Goal: Information Seeking & Learning: Find specific fact

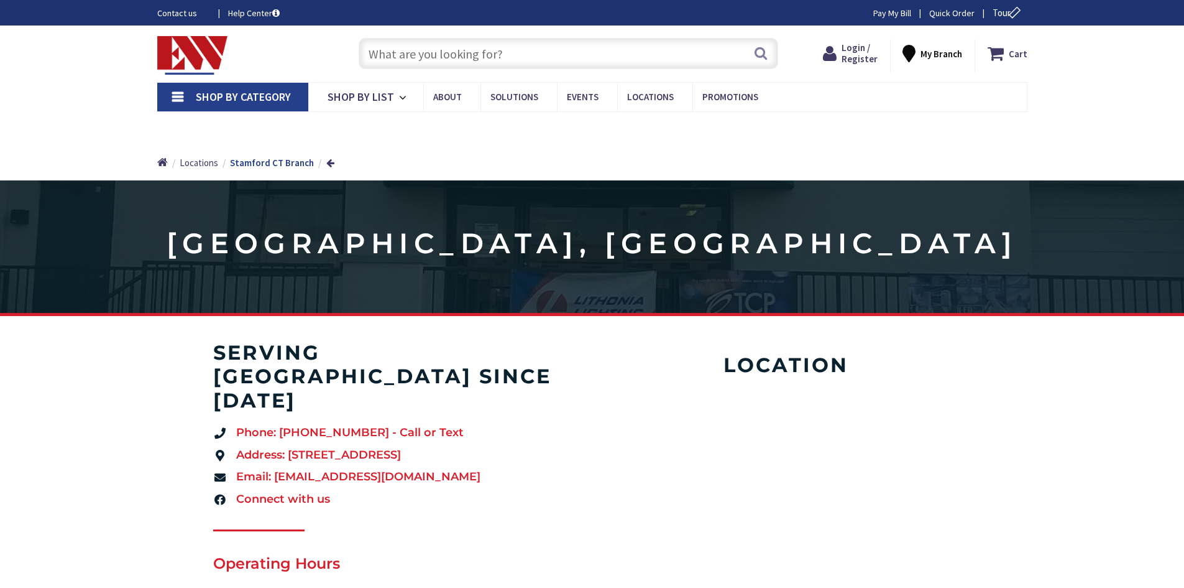
click at [510, 53] on input "text" at bounding box center [569, 53] width 420 height 31
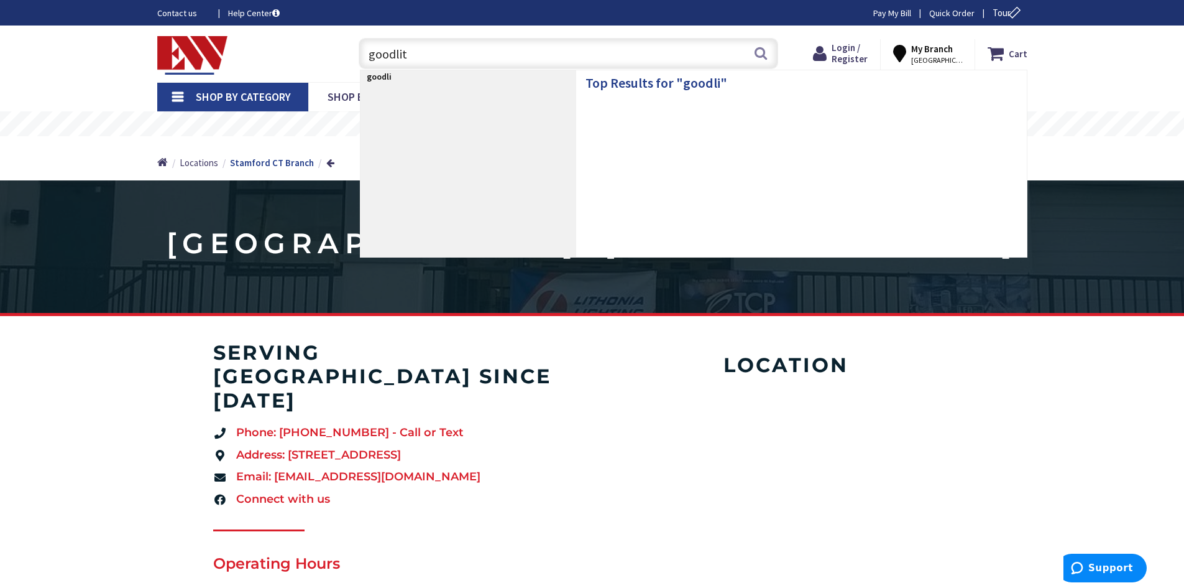
type input "goodlite"
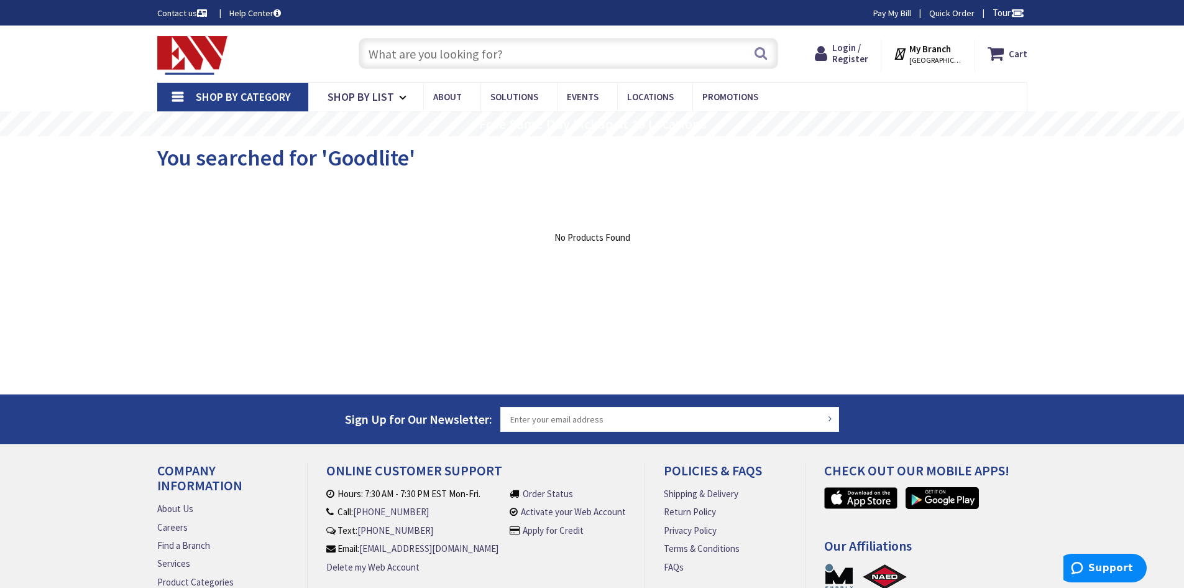
click at [541, 58] on input "text" at bounding box center [569, 53] width 420 height 31
